Goal: Task Accomplishment & Management: Use online tool/utility

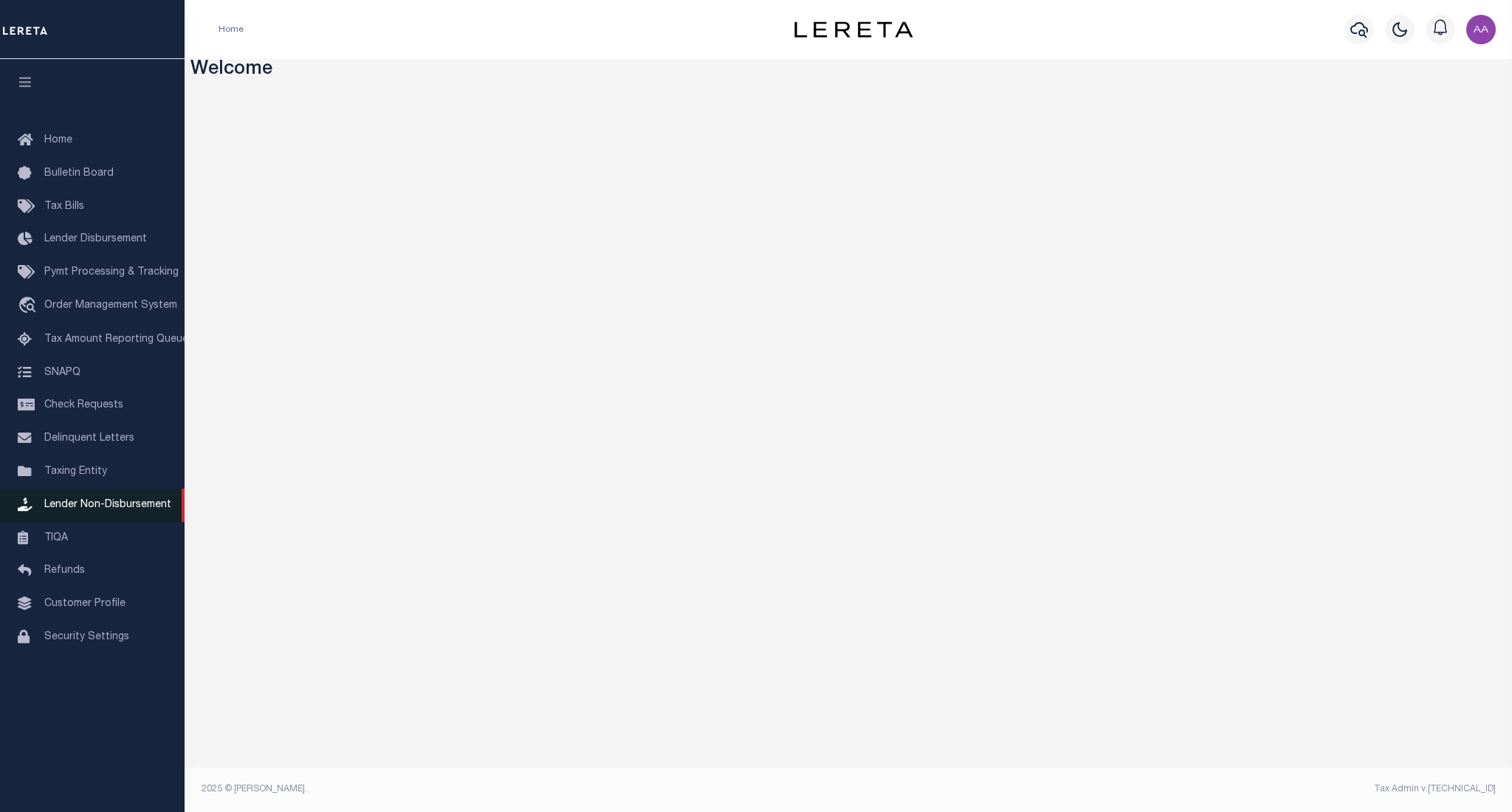
click at [101, 507] on span "Lender Non-Disbursement" at bounding box center [108, 505] width 127 height 10
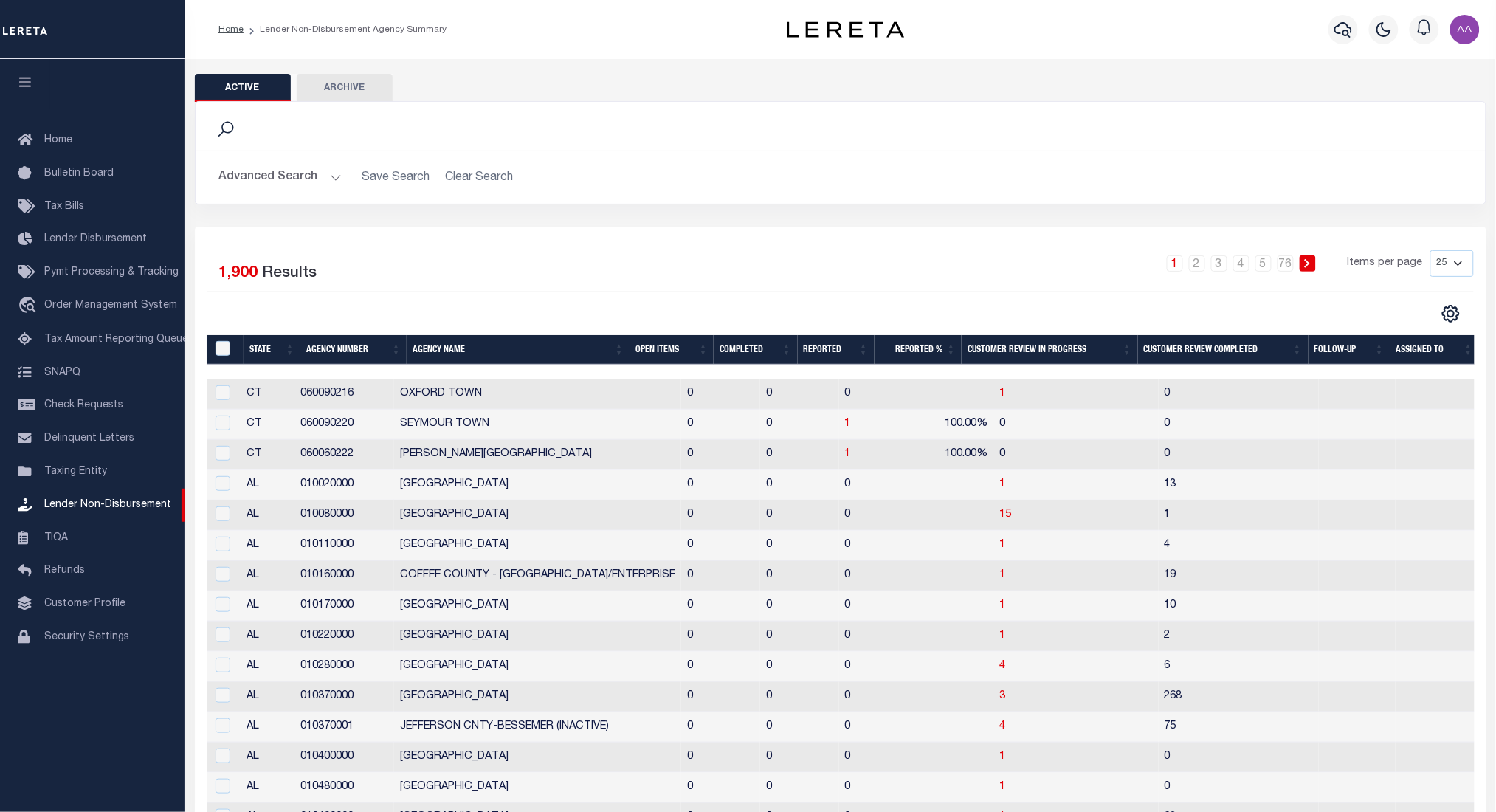
click at [735, 351] on th "Completed" at bounding box center [756, 349] width 84 height 30
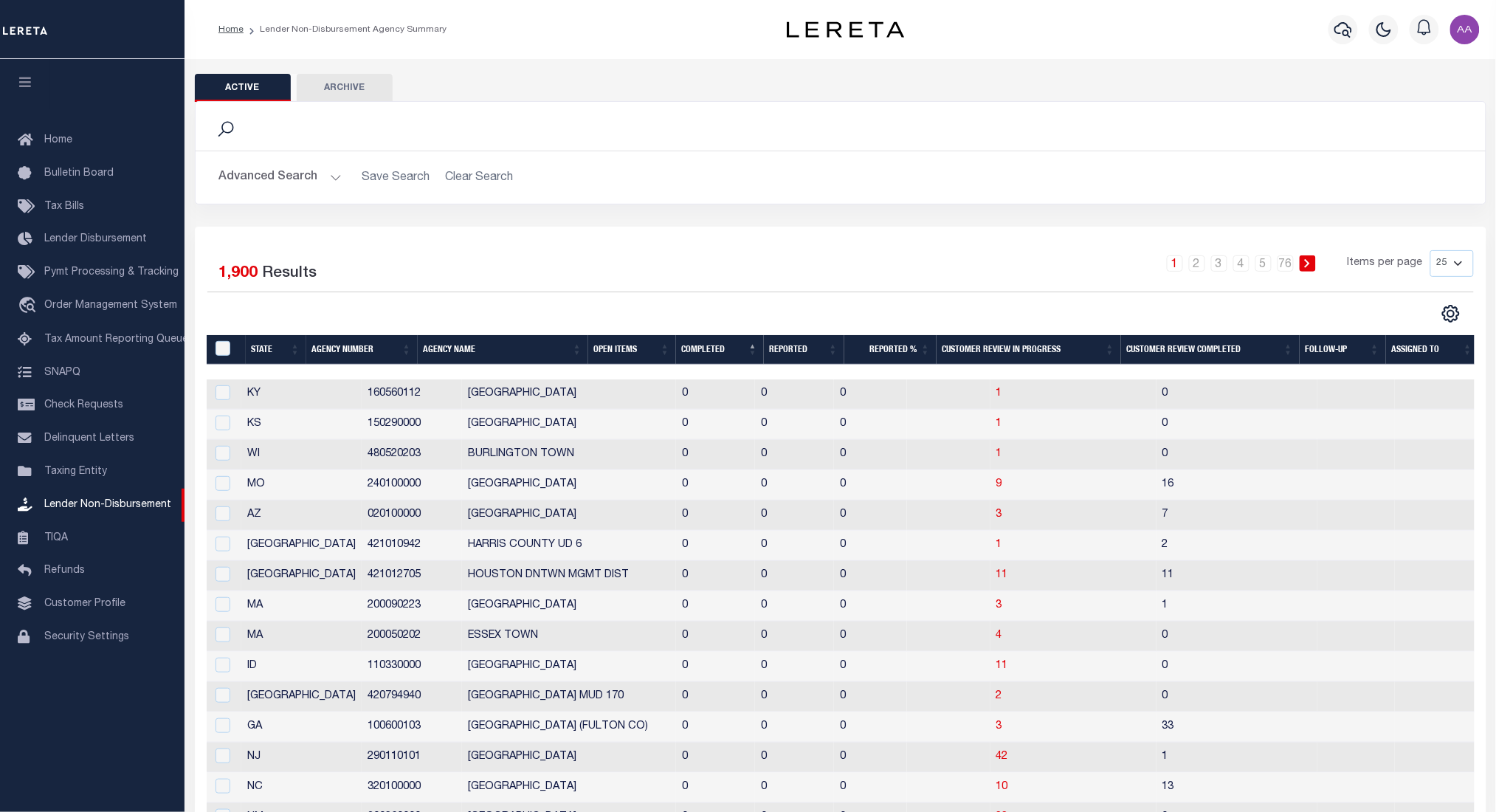
click at [705, 352] on th "Completed" at bounding box center [720, 349] width 88 height 30
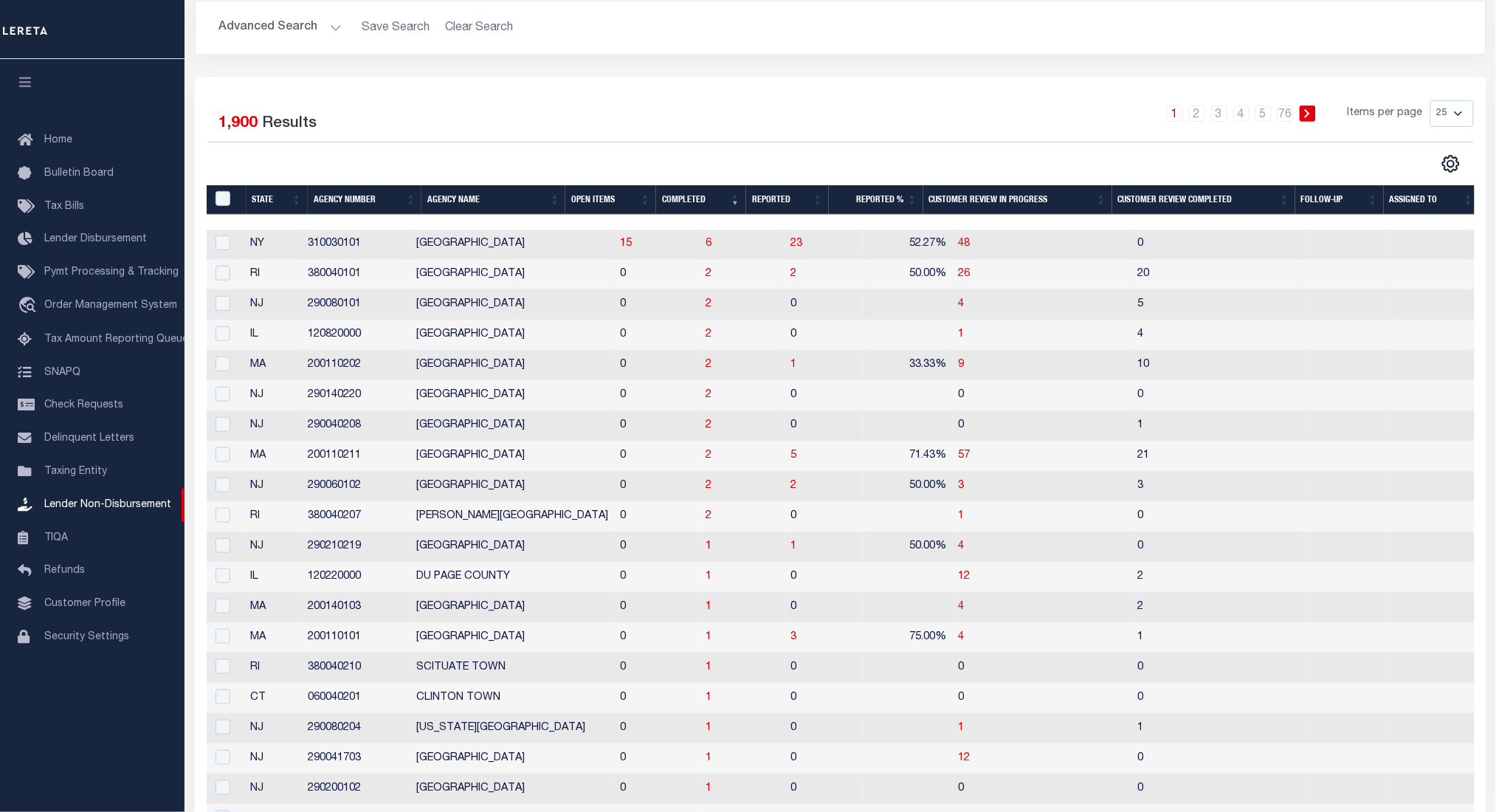
scroll to position [160, 0]
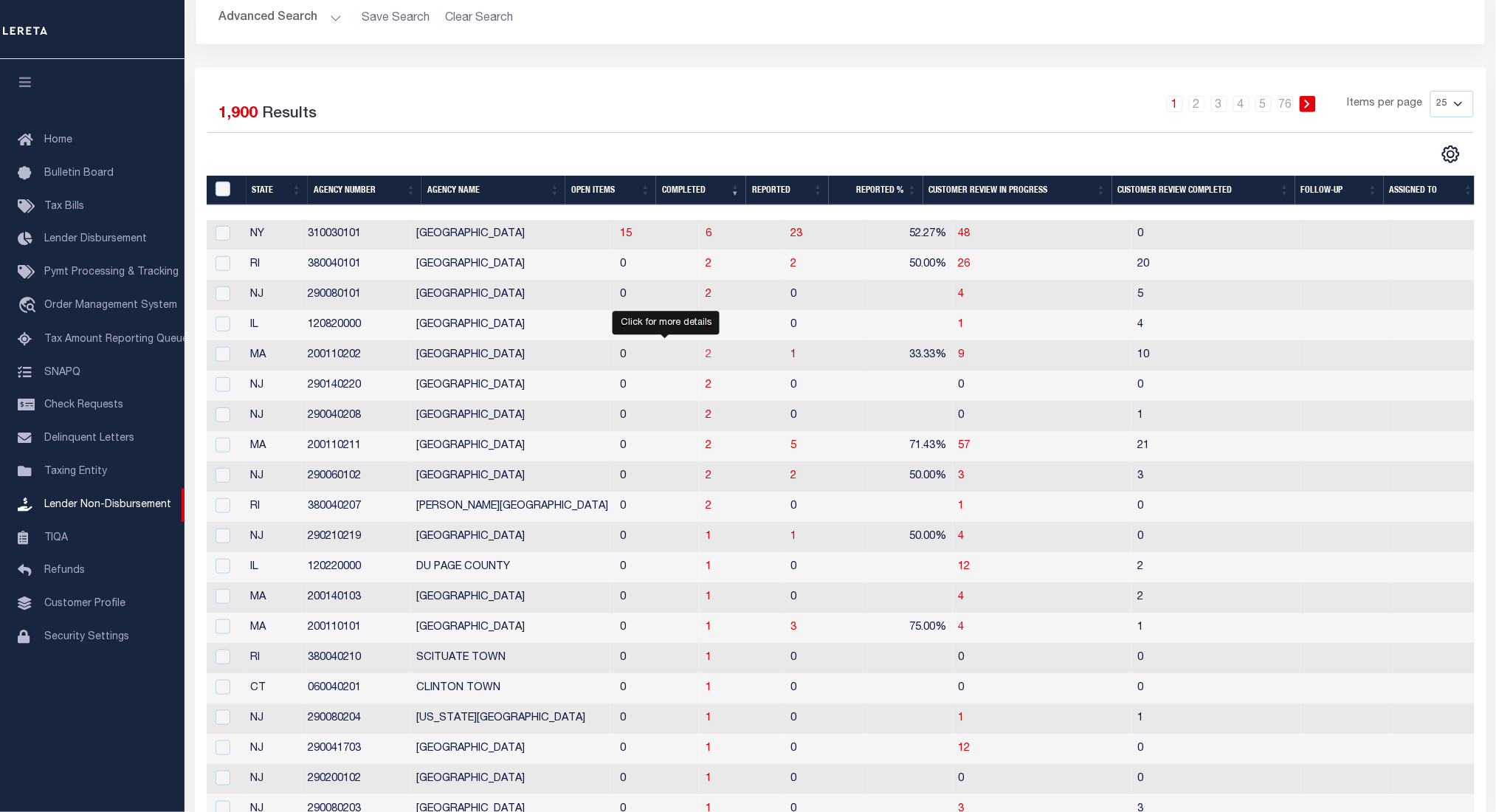
click at [705, 359] on span "2" at bounding box center [708, 355] width 6 height 10
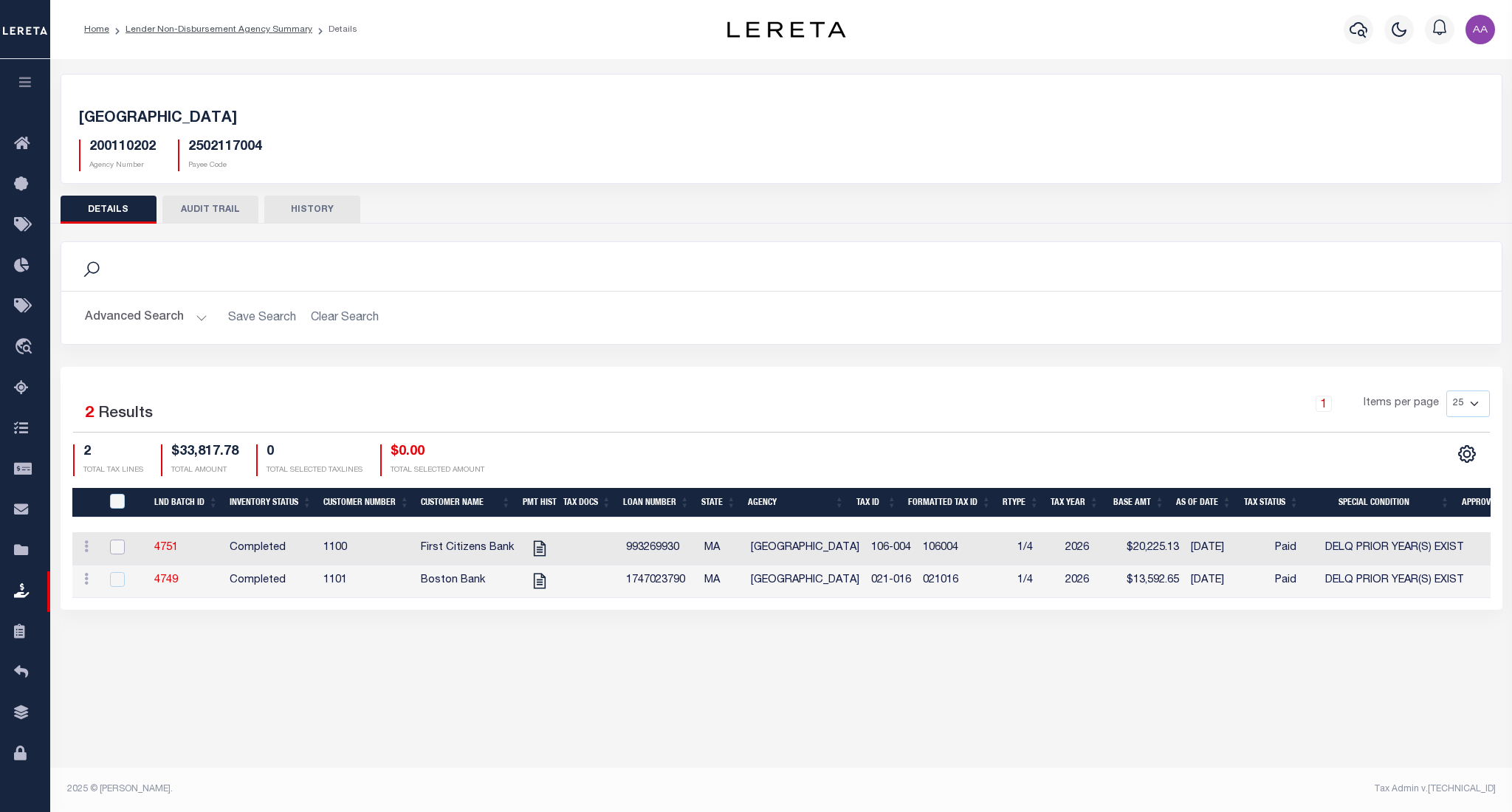
click at [117, 550] on input "checkbox" at bounding box center [117, 546] width 15 height 15
checkbox input "true"
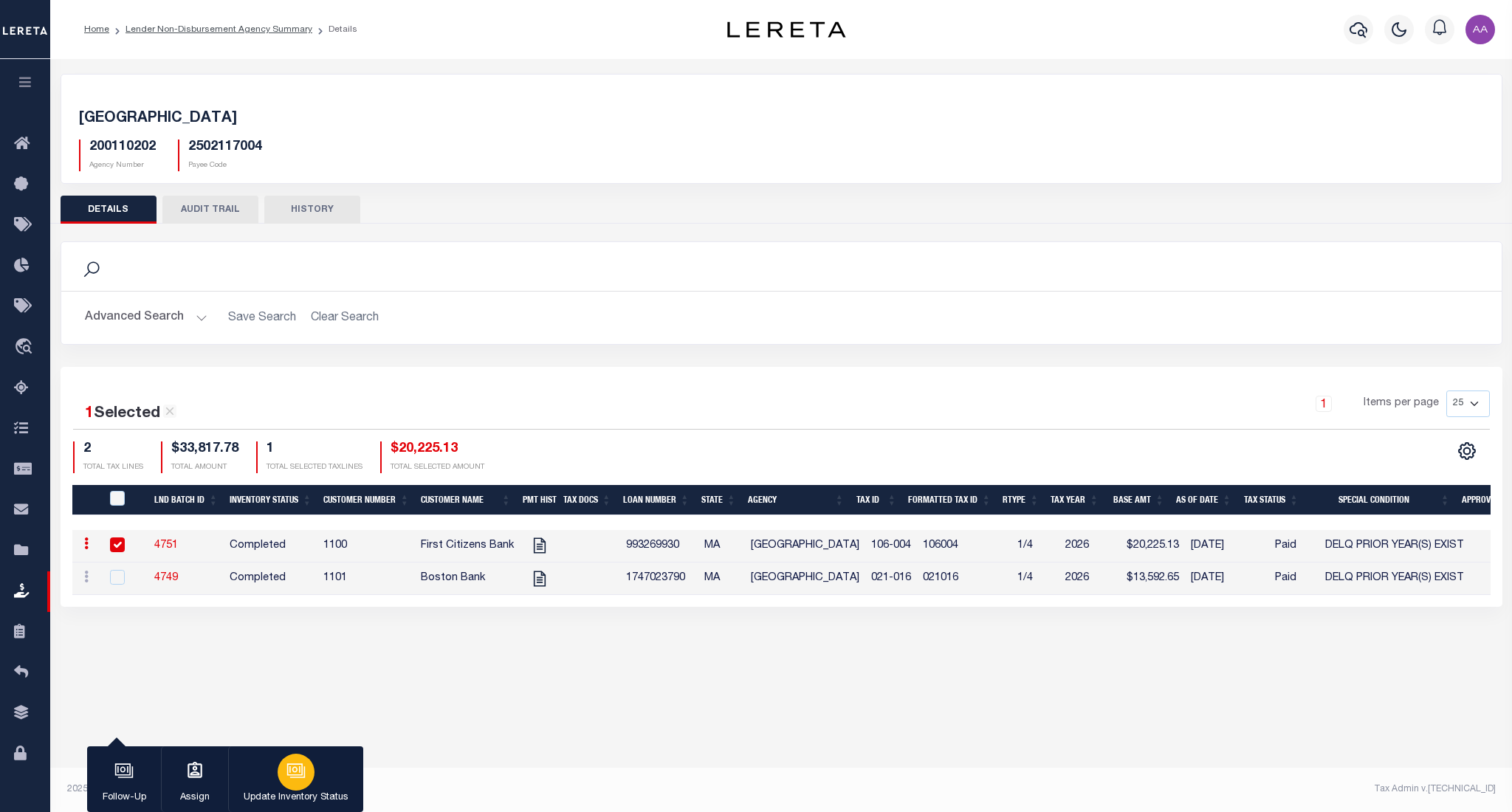
click at [302, 780] on icon "button" at bounding box center [296, 770] width 19 height 19
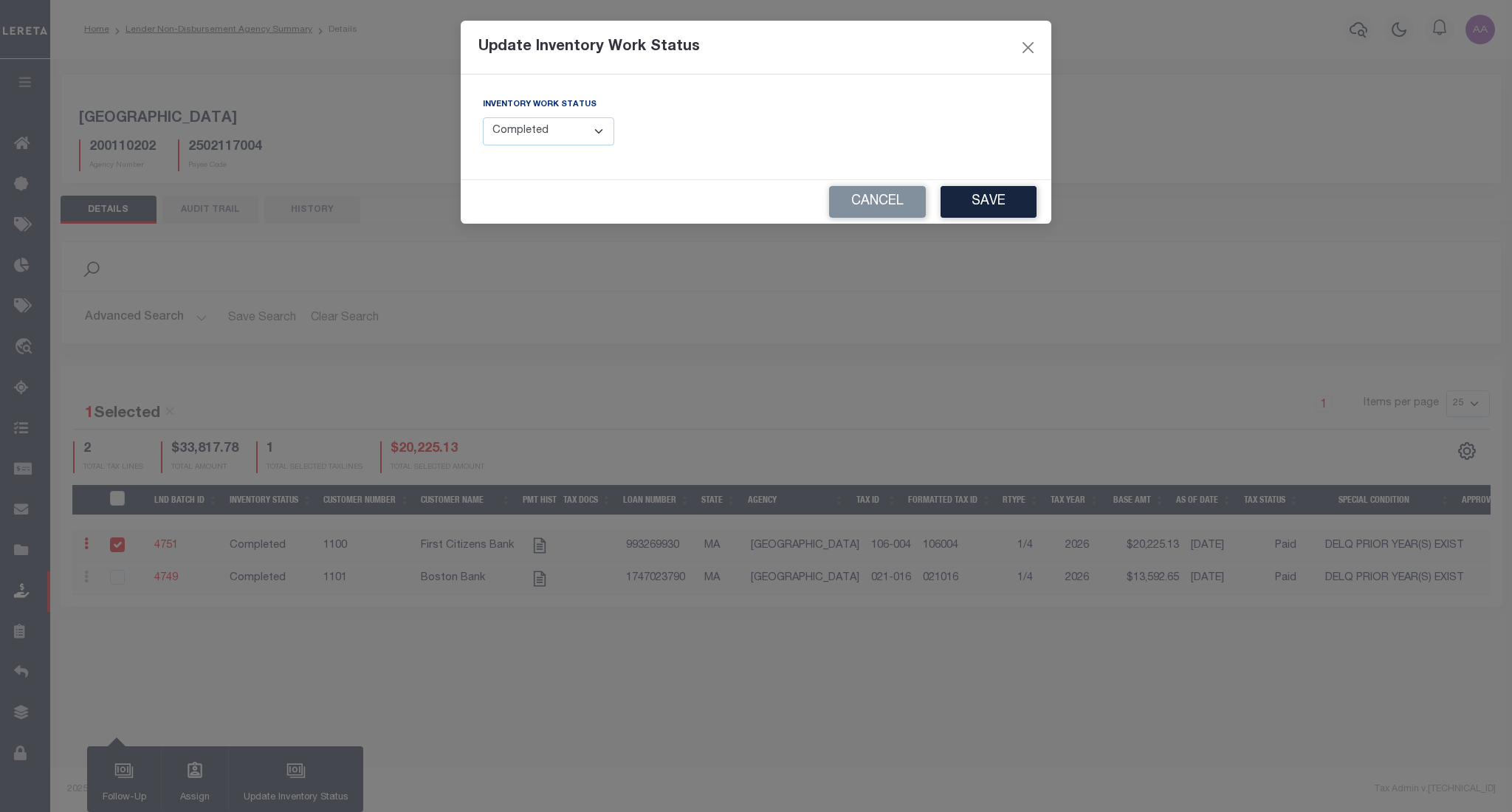
click at [573, 133] on select "--Select-- Open Completed Reported" at bounding box center [548, 131] width 132 height 29
select select "Reported"
click at [483, 117] on select "--Select-- Open Completed Reported" at bounding box center [548, 131] width 132 height 29
